Goal: Task Accomplishment & Management: Use online tool/utility

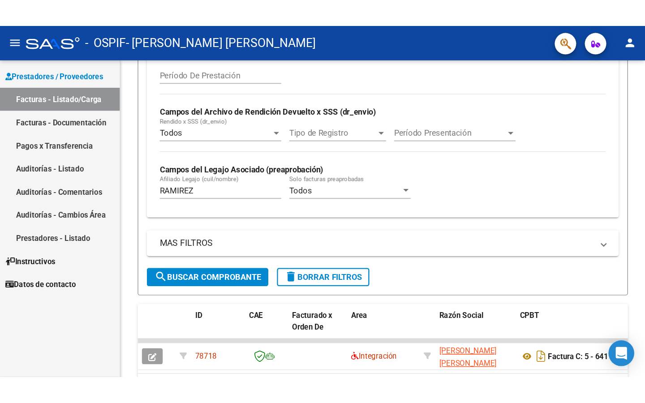
scroll to position [228, 0]
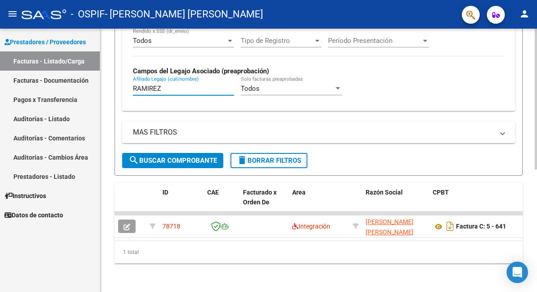
drag, startPoint x: 183, startPoint y: 86, endPoint x: 110, endPoint y: 89, distance: 73.0
click at [109, 89] on div "Video tutorial PRESTADORES -> Listado de CPBTs Emitidos por Prestadores / Prove…" at bounding box center [318, 47] width 437 height 492
type input "SANGUINA"
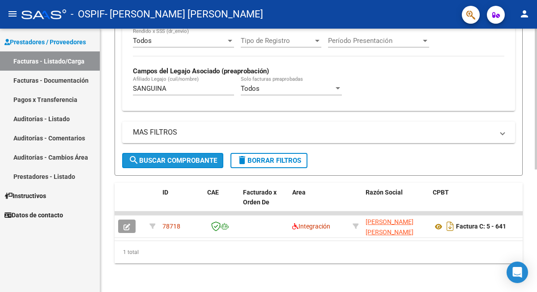
click at [173, 157] on span "search Buscar Comprobante" at bounding box center [173, 161] width 89 height 8
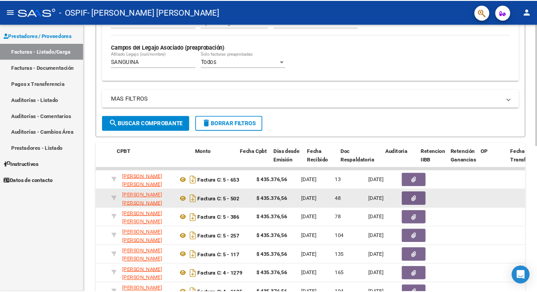
scroll to position [0, 349]
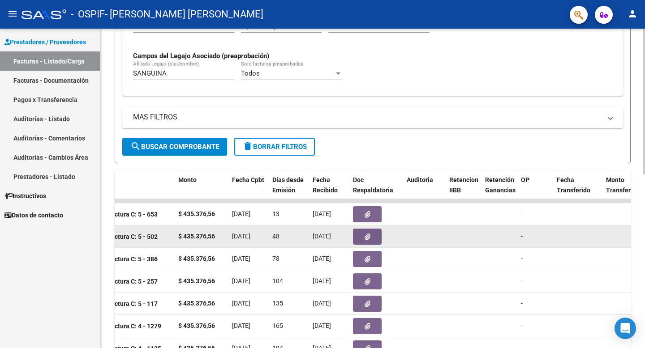
click at [358, 241] on button "button" at bounding box center [367, 237] width 29 height 16
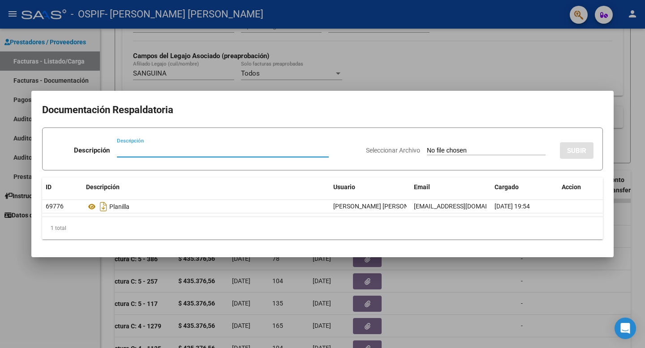
click at [346, 49] on div at bounding box center [322, 174] width 645 height 348
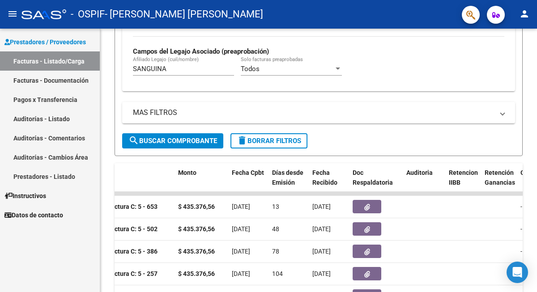
scroll to position [243, 0]
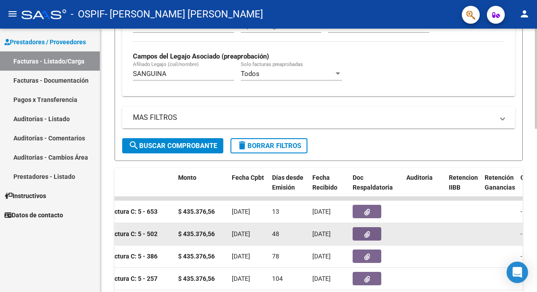
click at [376, 234] on button "button" at bounding box center [367, 234] width 29 height 13
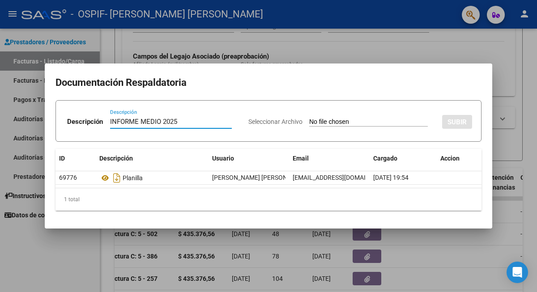
type input "INFORME MEDIO 2025"
click at [363, 121] on input "Seleccionar Archivo" at bounding box center [368, 122] width 119 height 9
type input "C:\fakepath\SANGUINA.pdf"
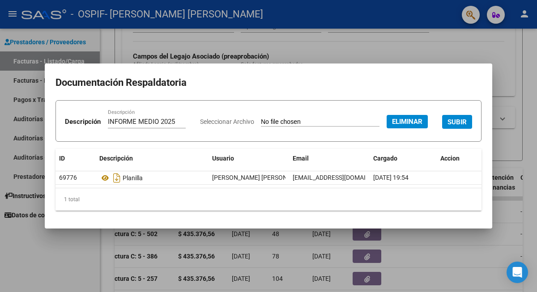
click at [448, 126] on span "SUBIR" at bounding box center [457, 122] width 19 height 8
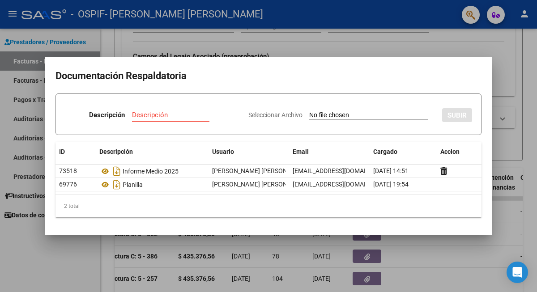
click at [349, 45] on div at bounding box center [268, 146] width 537 height 292
